Goal: Task Accomplishment & Management: Manage account settings

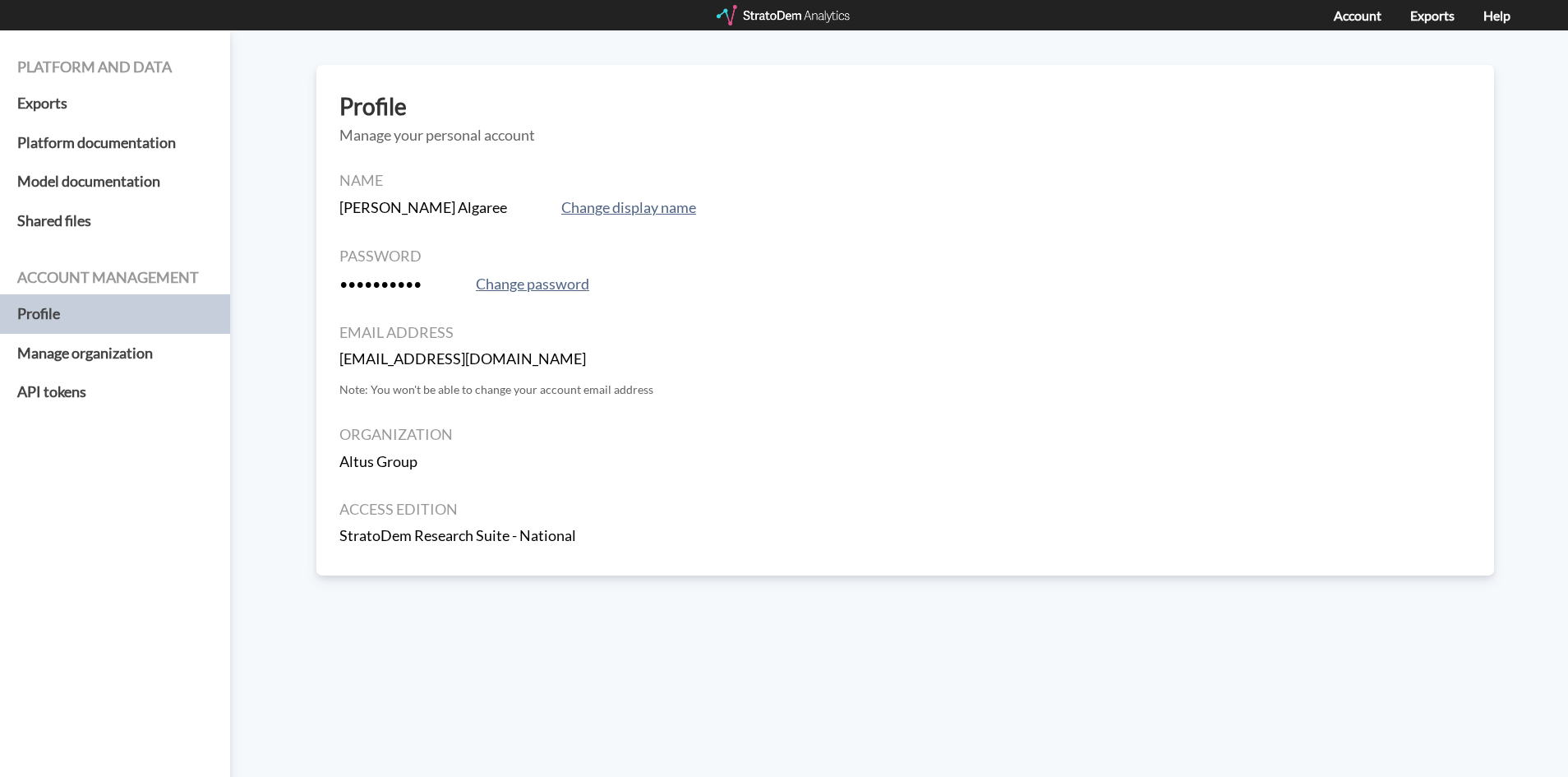
click at [443, 533] on strong "StratoDem Research Suite - National" at bounding box center [457, 536] width 236 height 18
click at [443, 532] on strong "StratoDem Research Suite - National" at bounding box center [457, 536] width 236 height 18
click at [398, 398] on p "Note: You won't be able to change your account email address" at bounding box center [905, 390] width 1132 height 16
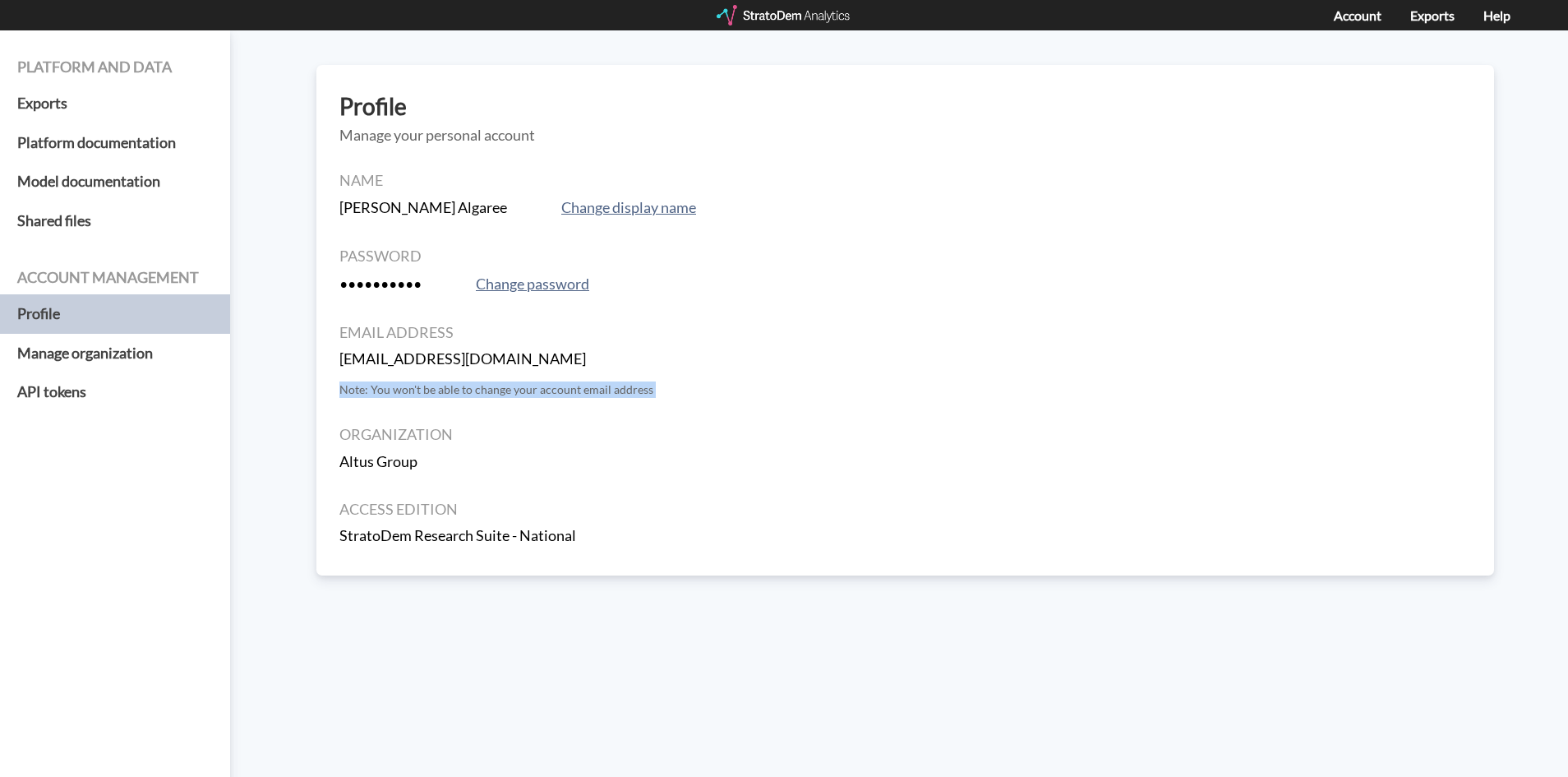
click at [398, 398] on p "Note: You won't be able to change your account email address" at bounding box center [905, 390] width 1132 height 16
